Goal: Task Accomplishment & Management: Use online tool/utility

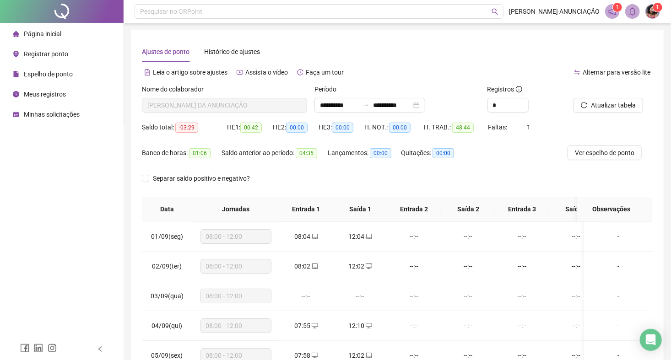
click at [94, 32] on li "Página inicial" at bounding box center [61, 34] width 119 height 18
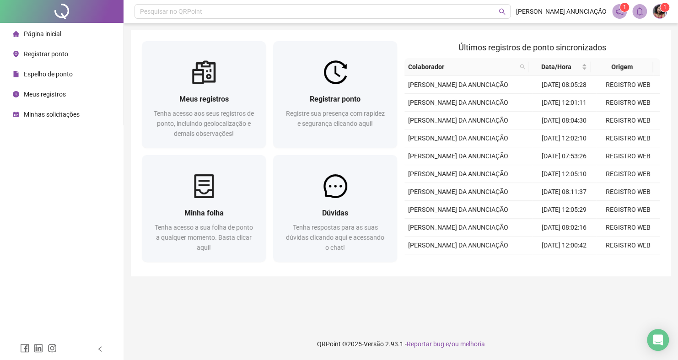
click at [625, 11] on span "1" at bounding box center [624, 7] width 3 height 9
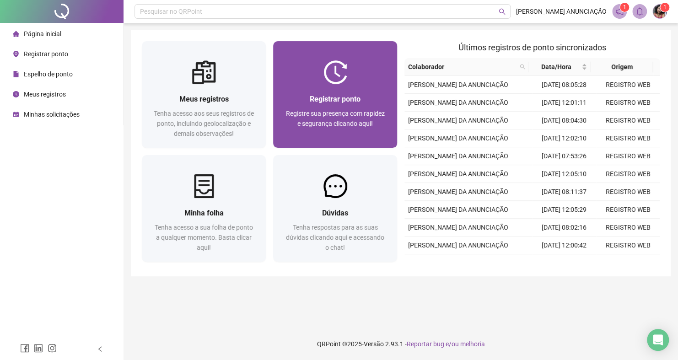
click at [370, 88] on div "Registrar ponto Registre sua presença com rapidez e segurança clicando aqui!" at bounding box center [335, 116] width 124 height 64
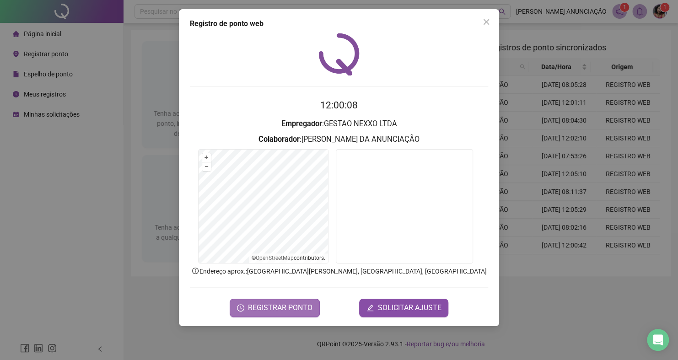
click at [302, 308] on span "REGISTRAR PONTO" at bounding box center [280, 307] width 65 height 11
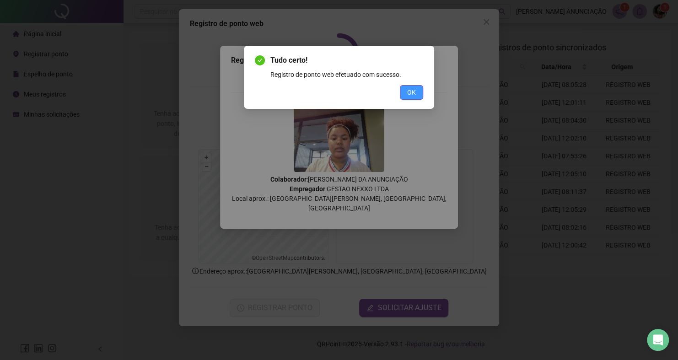
click at [403, 88] on button "OK" at bounding box center [411, 92] width 23 height 15
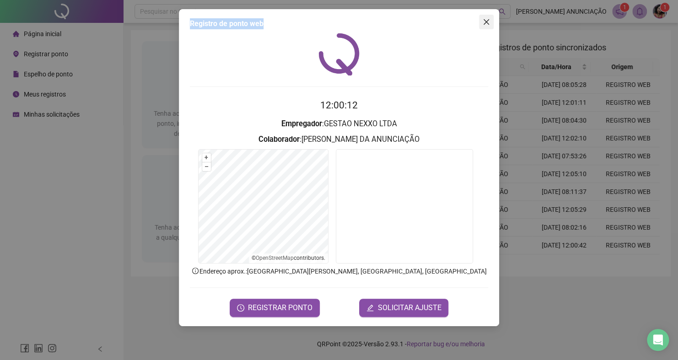
drag, startPoint x: 478, startPoint y: 20, endPoint x: 485, endPoint y: 26, distance: 9.2
click at [485, 26] on div "Registro de ponto web 12:00:12 Empregador : GESTAO NEXXO LTDA Colaborador : AMA…" at bounding box center [339, 167] width 320 height 317
click at [485, 26] on button "Close" at bounding box center [486, 22] width 15 height 15
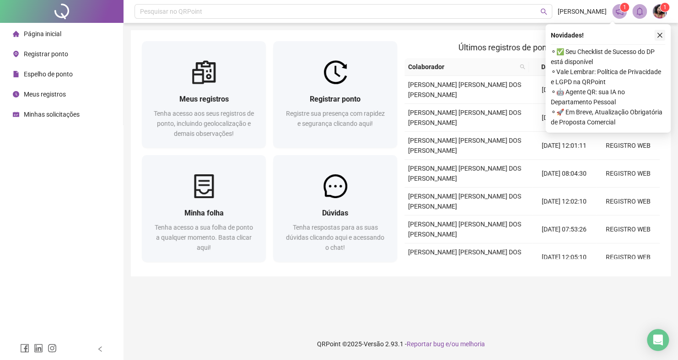
click at [662, 33] on icon "close" at bounding box center [660, 35] width 6 height 6
